Goal: Navigation & Orientation: Find specific page/section

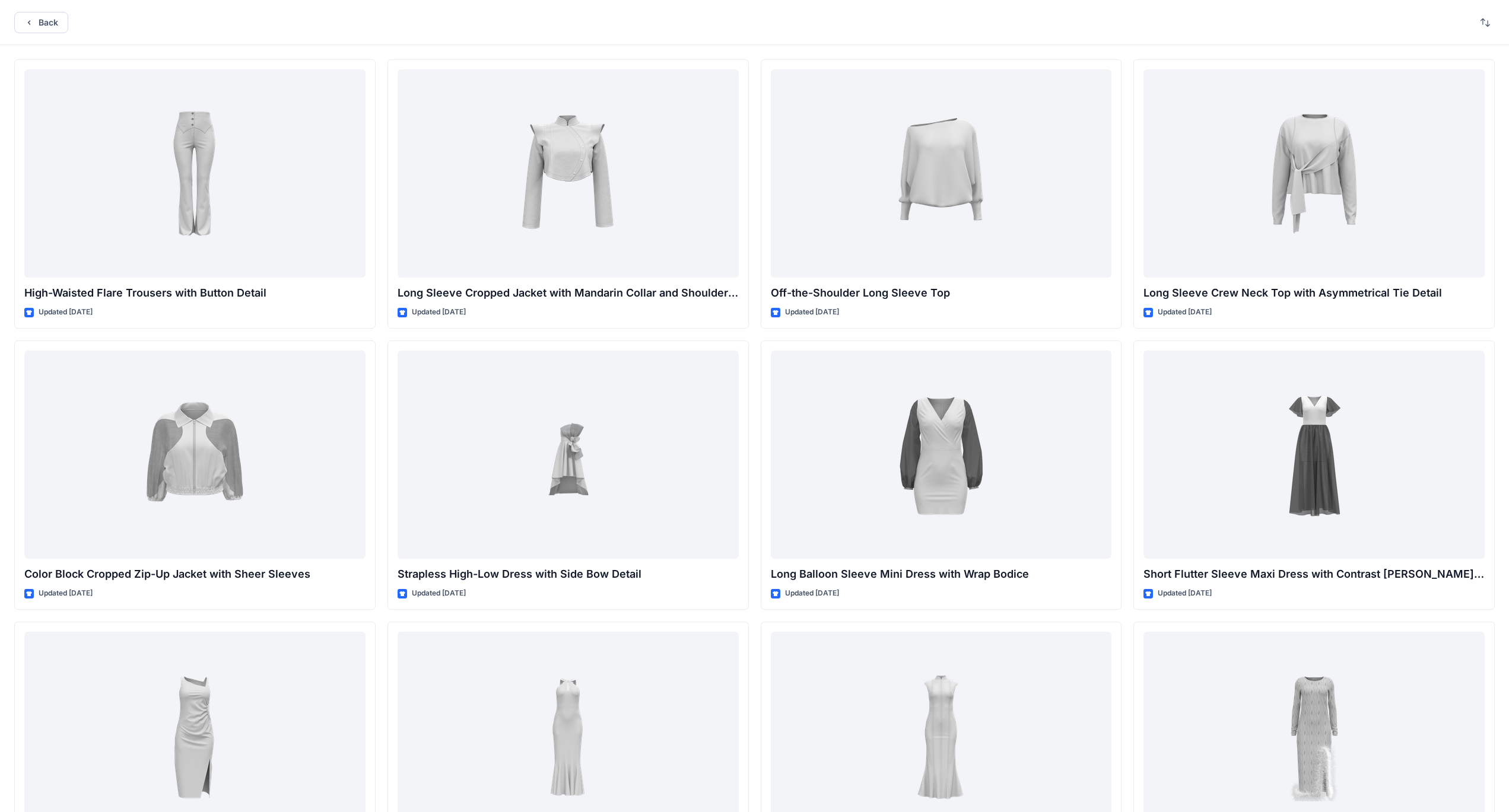
scroll to position [3510, 0]
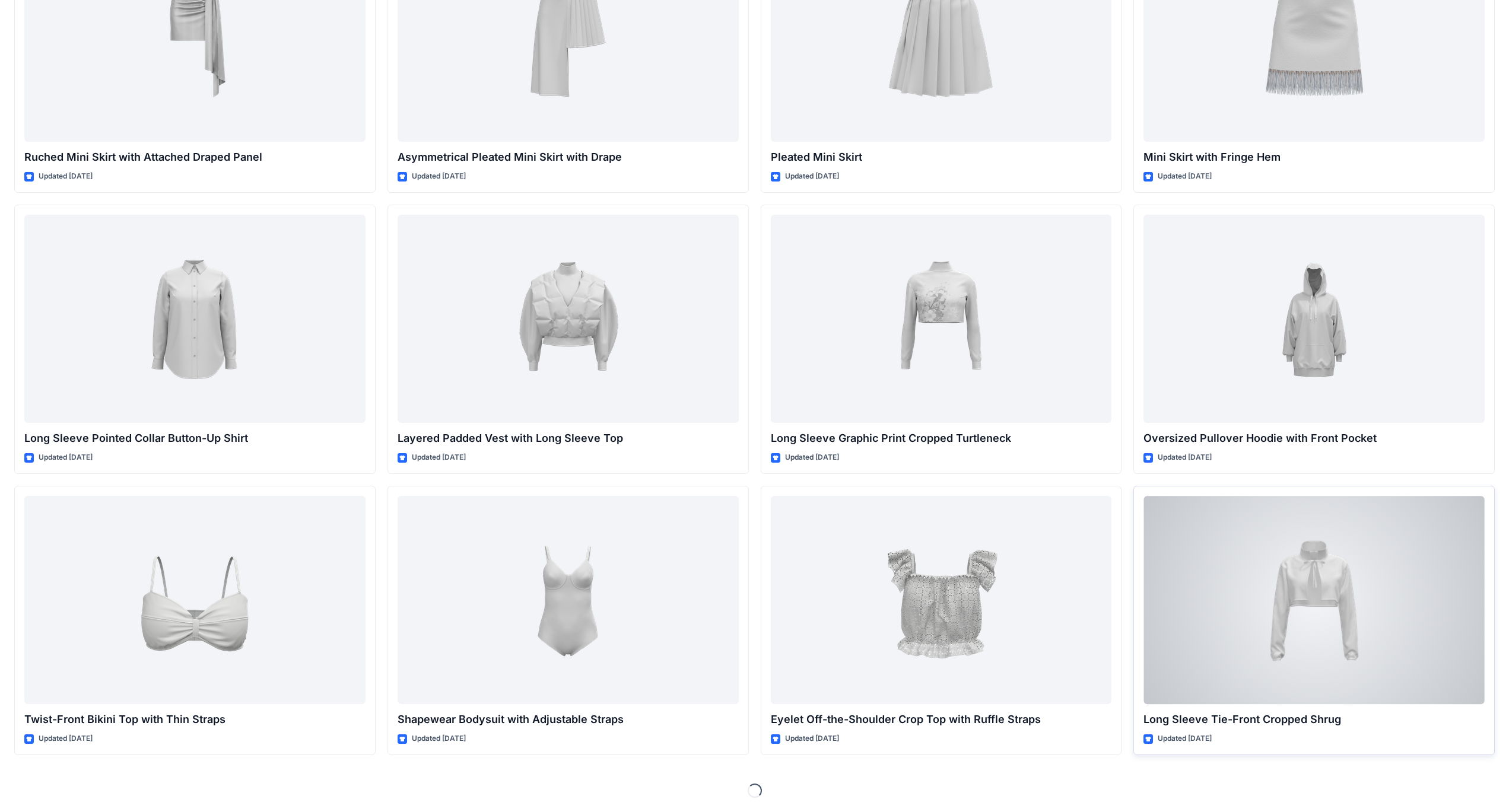
click at [1301, 617] on div at bounding box center [1314, 599] width 341 height 208
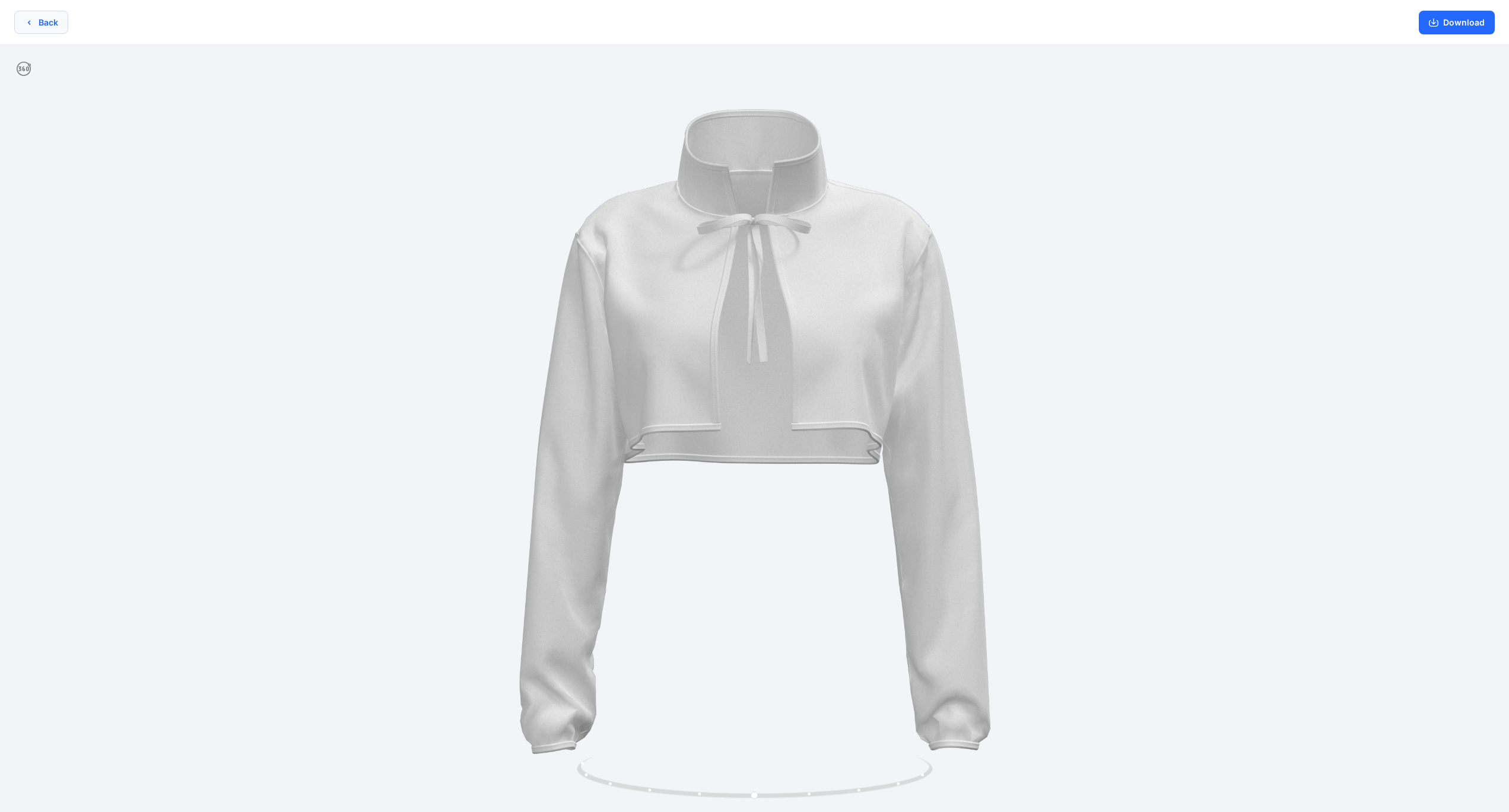
click at [53, 22] on button "Back" at bounding box center [41, 22] width 54 height 23
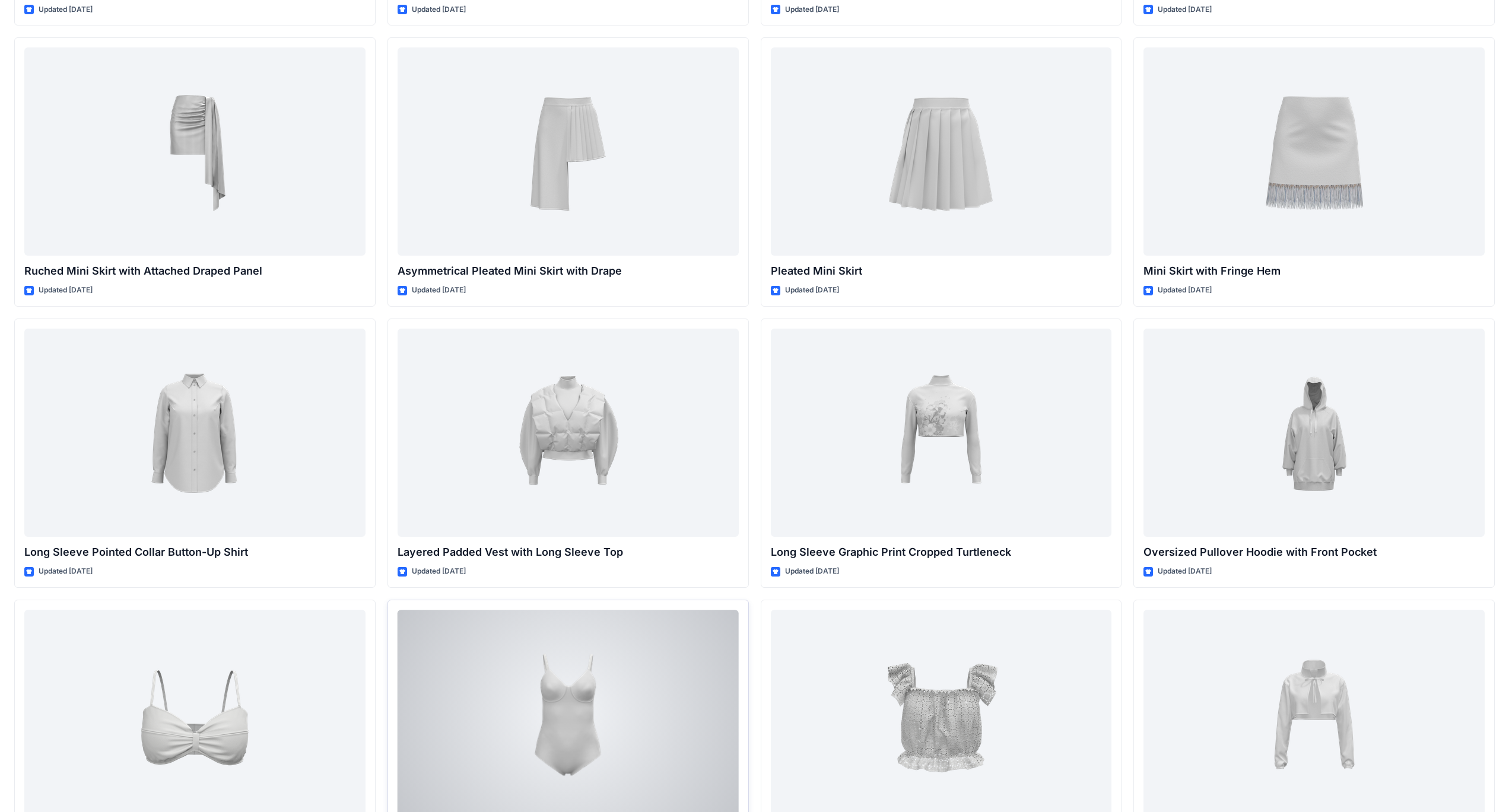
scroll to position [3510, 0]
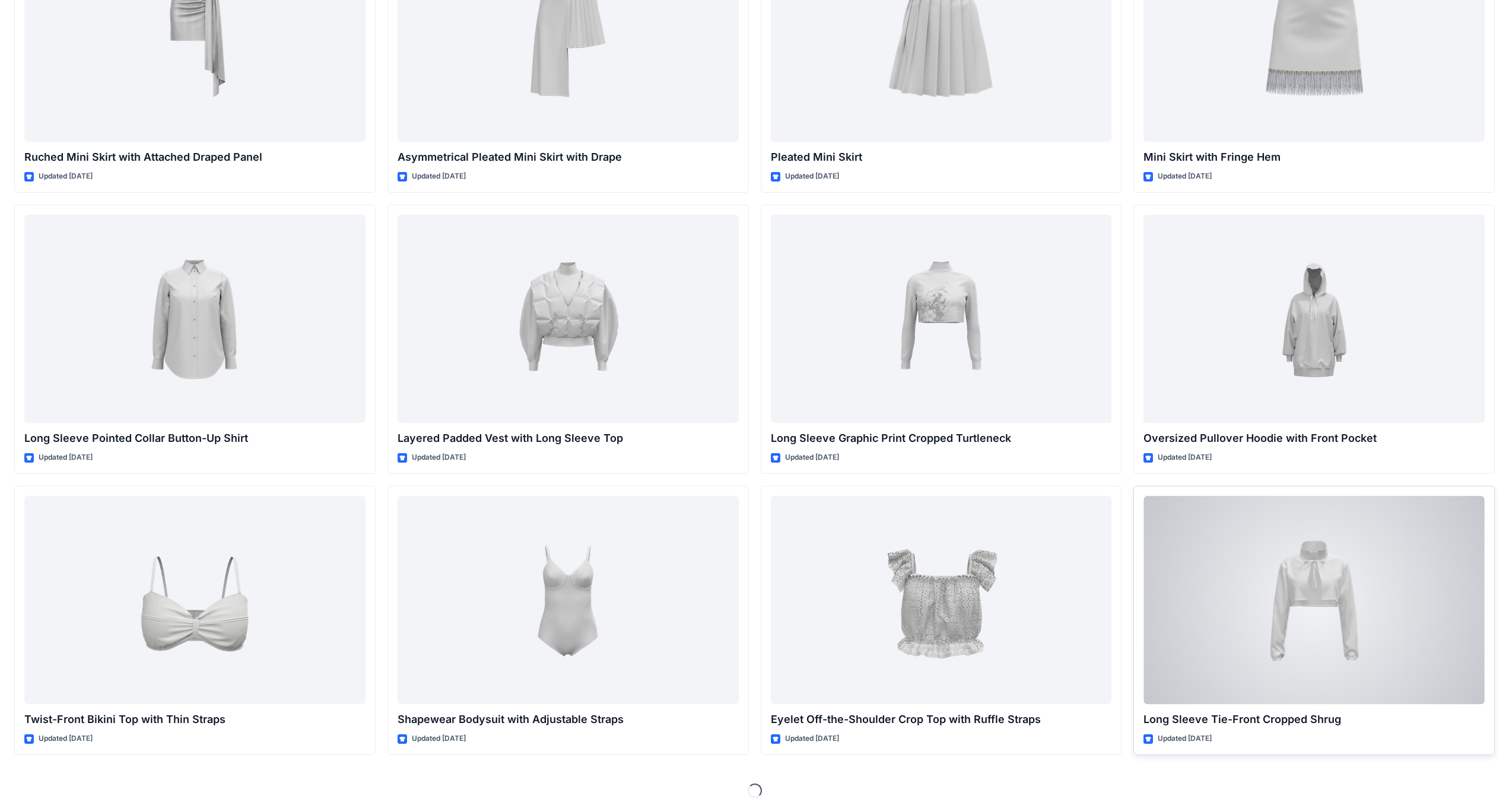
click at [1262, 645] on div at bounding box center [1314, 599] width 341 height 208
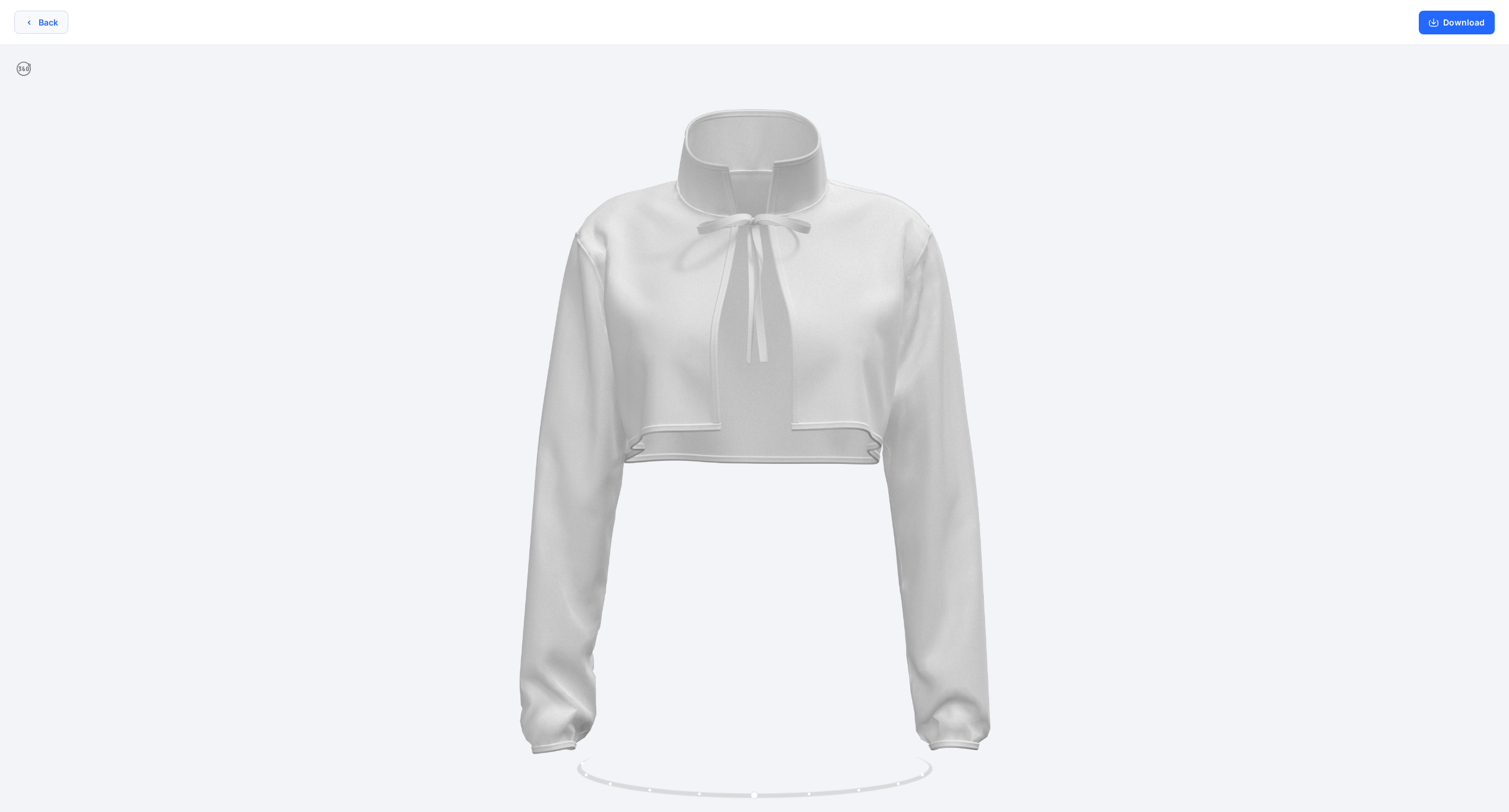
click at [46, 23] on button "Back" at bounding box center [41, 22] width 54 height 23
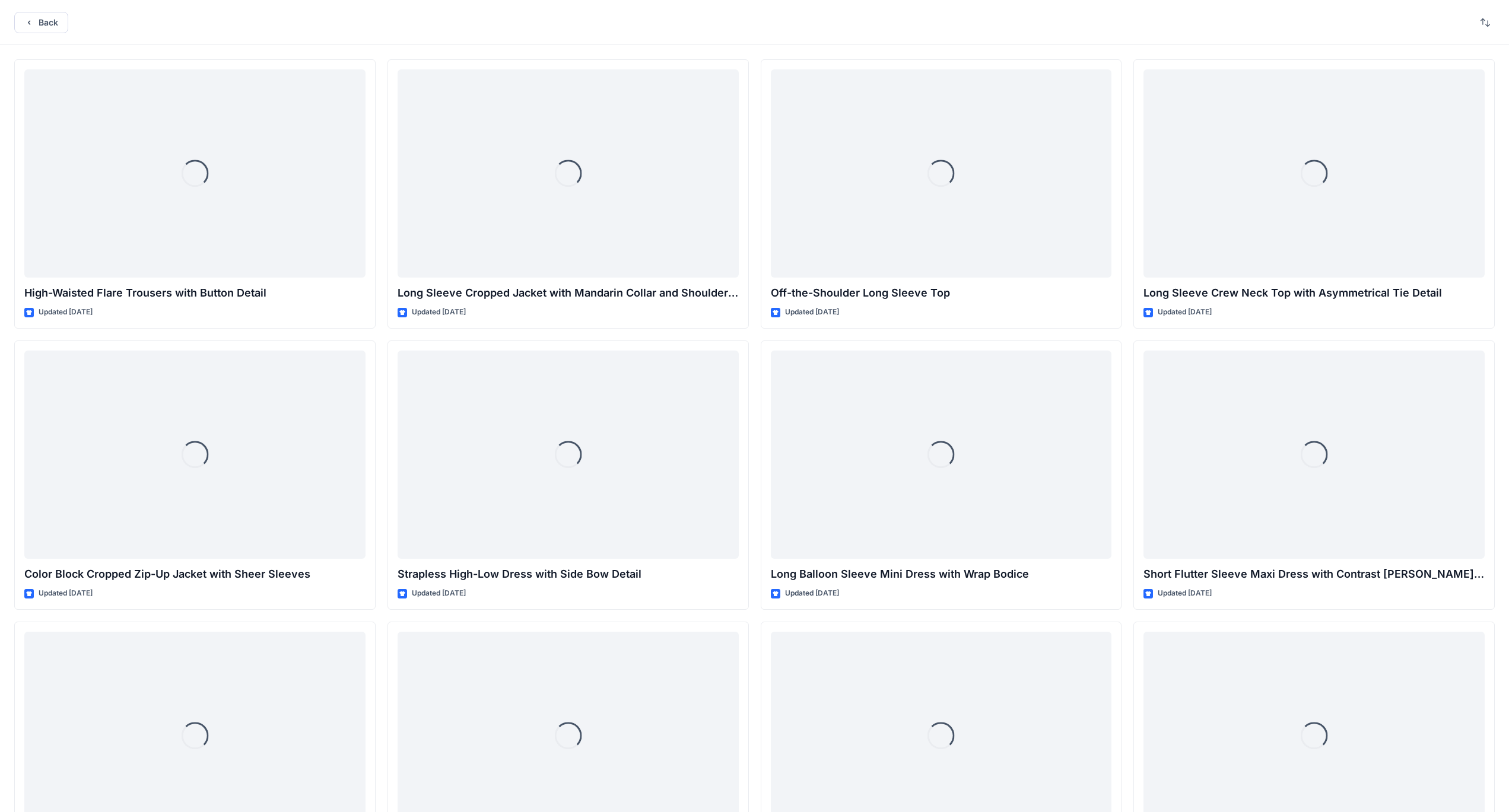
scroll to position [3510, 0]
